Goal: Information Seeking & Learning: Find specific page/section

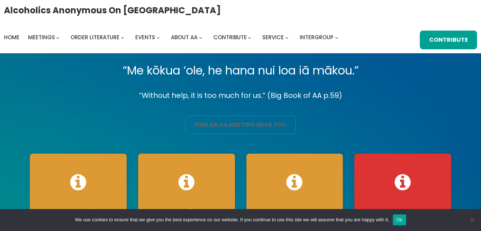
click at [234, 127] on link "find an aa meeting near you" at bounding box center [240, 124] width 110 height 19
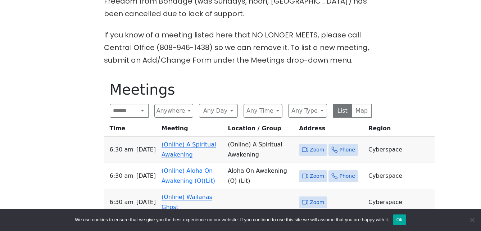
scroll to position [288, 0]
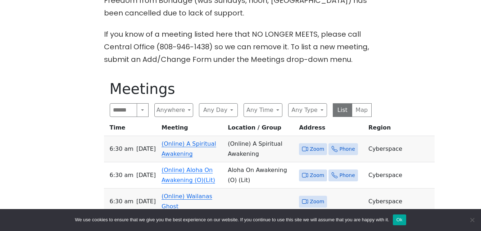
click at [187, 140] on link "(Online) A Spiritual Awakening" at bounding box center [188, 148] width 55 height 17
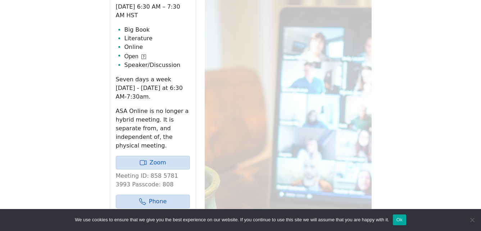
scroll to position [422, 0]
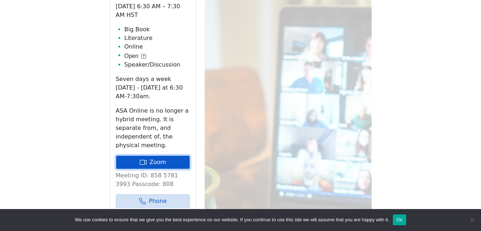
click at [164, 155] on link "Zoom" at bounding box center [153, 162] width 74 height 14
